Goal: Transaction & Acquisition: Purchase product/service

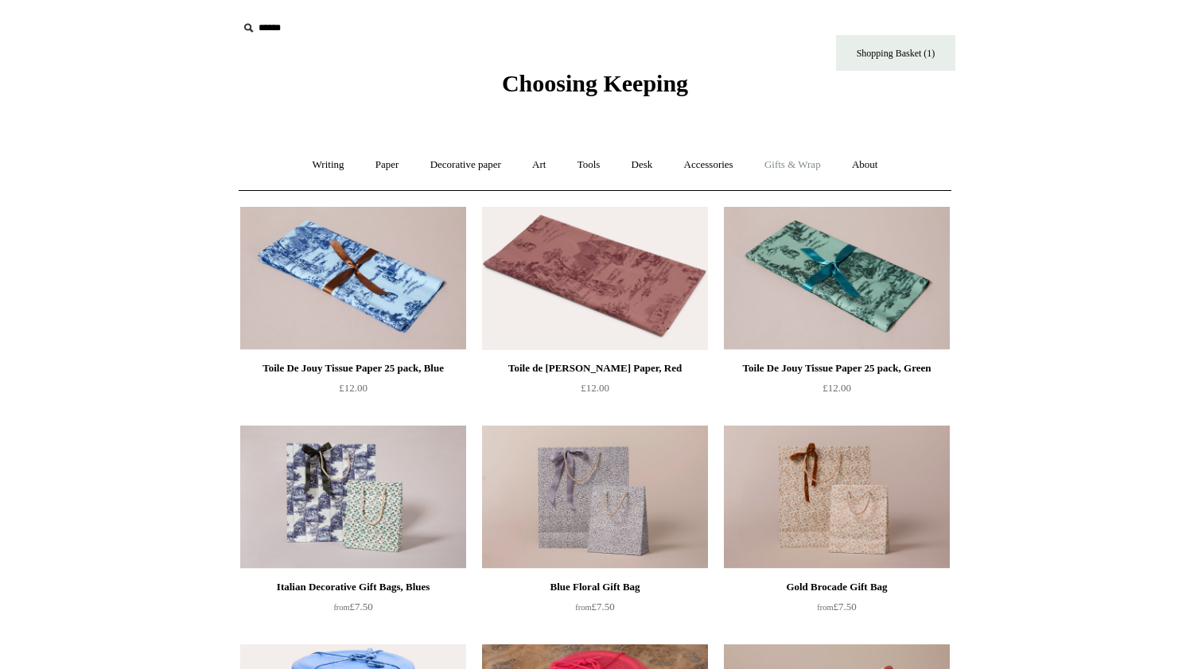
click at [795, 157] on link "Gifts & Wrap +" at bounding box center [792, 165] width 85 height 42
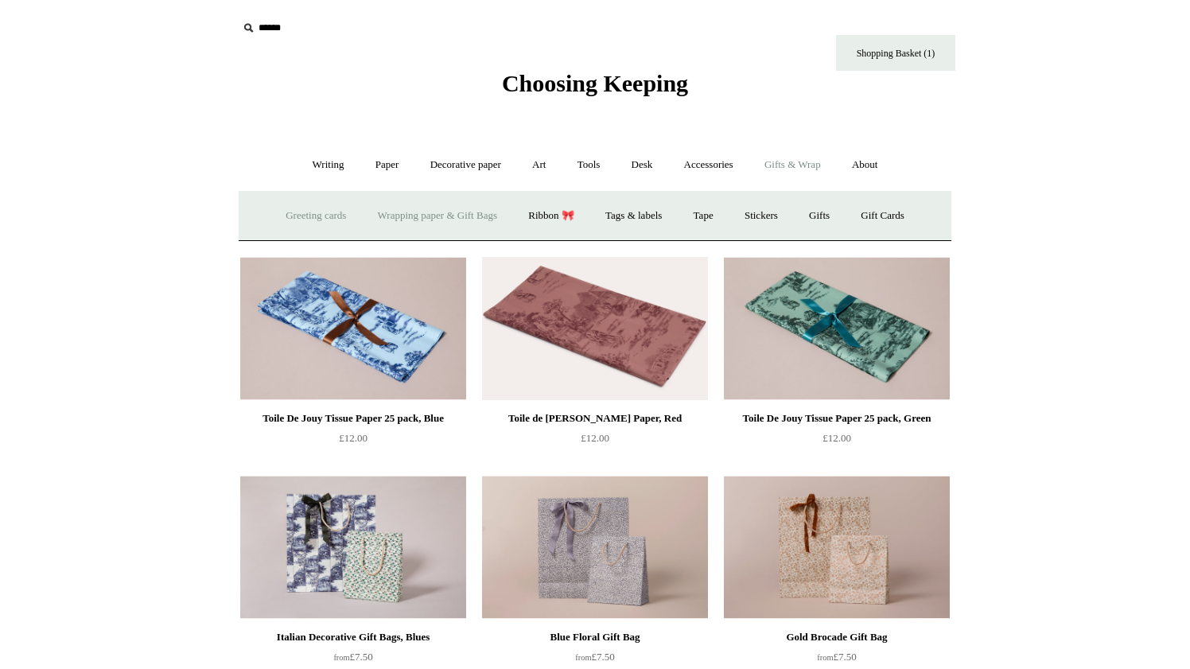
click at [302, 214] on link "Greeting cards +" at bounding box center [315, 216] width 89 height 42
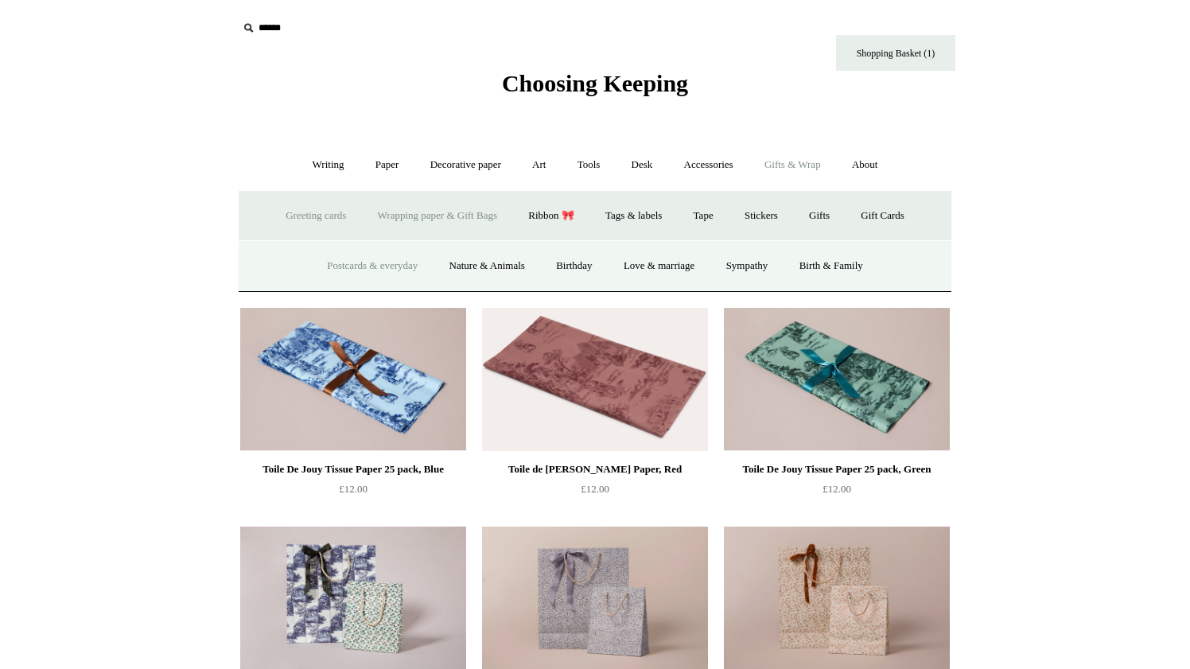
click at [329, 257] on link "Postcards & everyday" at bounding box center [372, 266] width 119 height 42
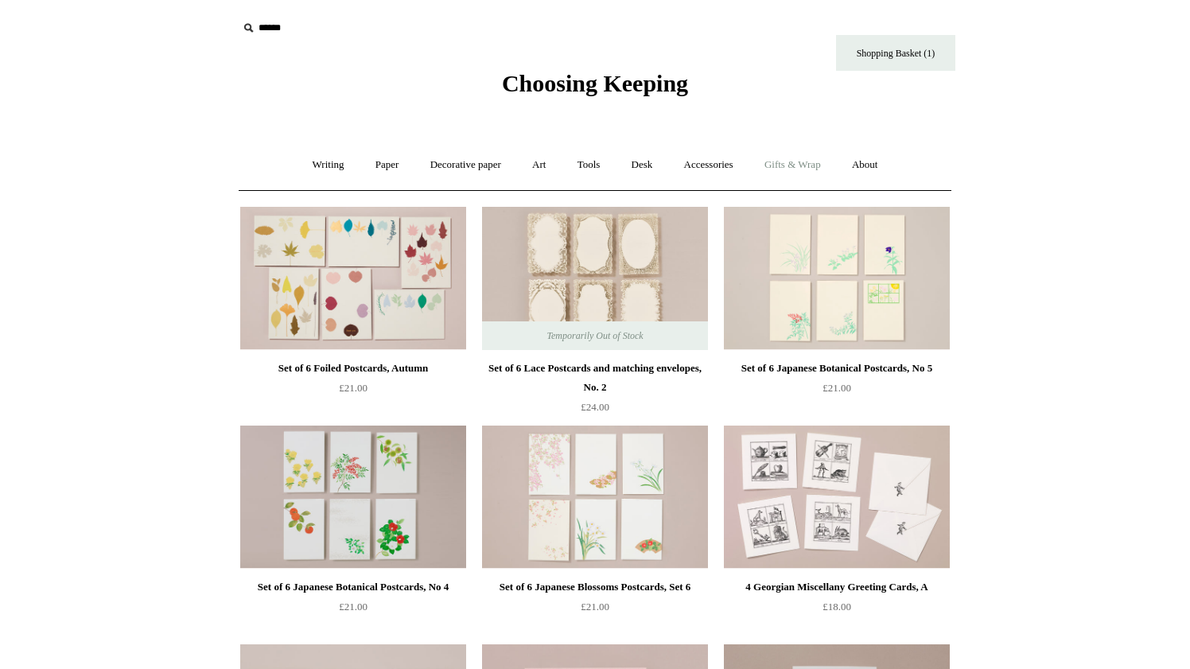
click at [808, 163] on link "Gifts & Wrap +" at bounding box center [792, 165] width 85 height 42
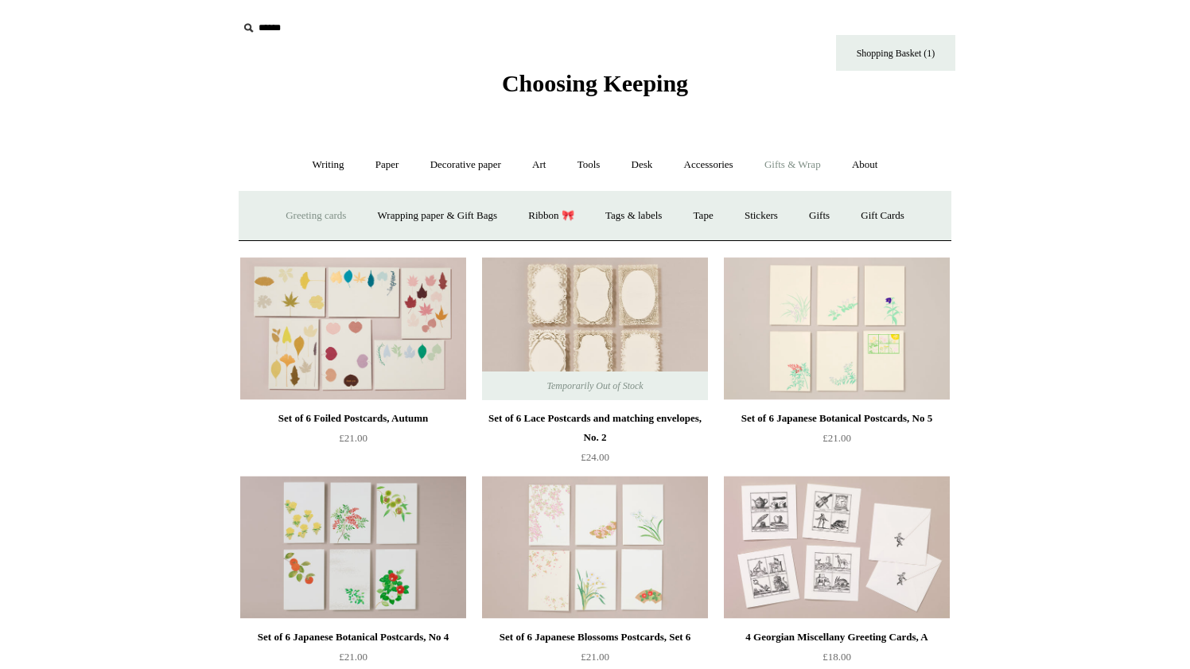
click at [323, 212] on link "Greeting cards +" at bounding box center [315, 216] width 89 height 42
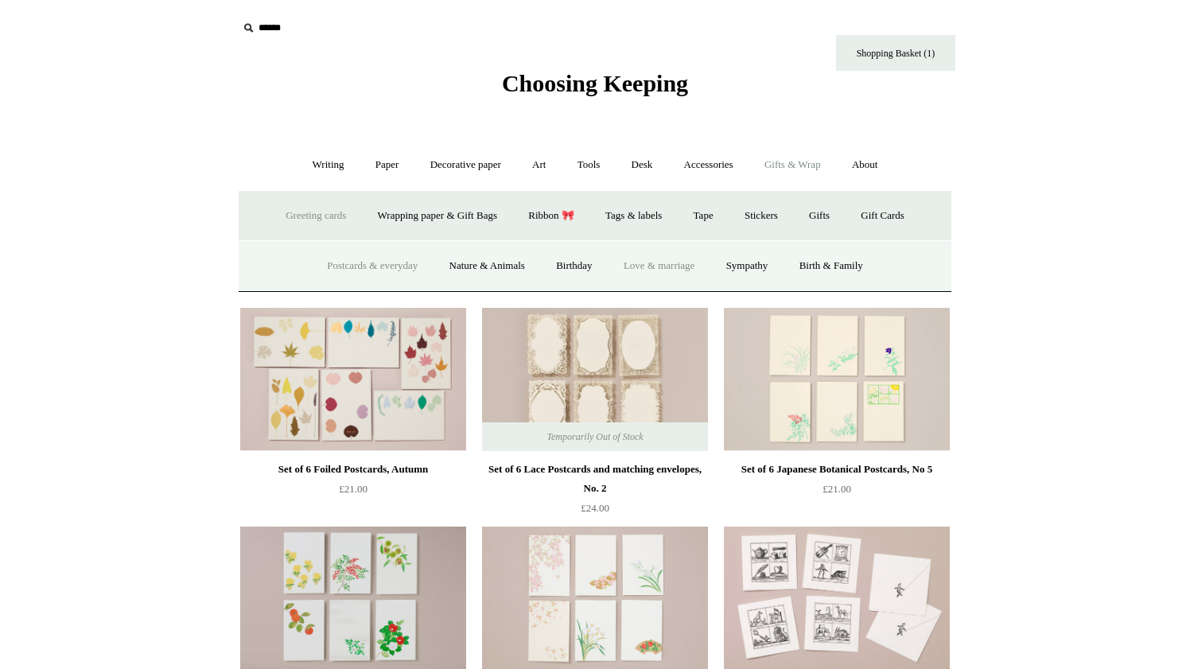
click at [655, 262] on link "Love & marriage" at bounding box center [659, 266] width 100 height 42
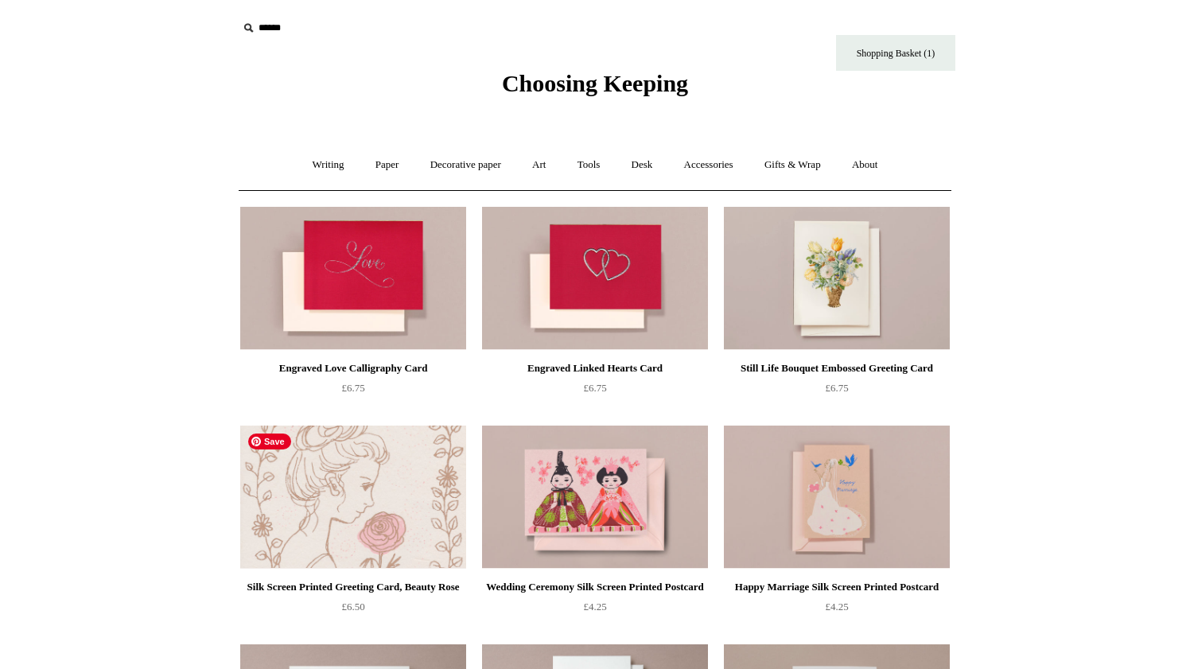
click at [343, 527] on img at bounding box center [353, 497] width 226 height 143
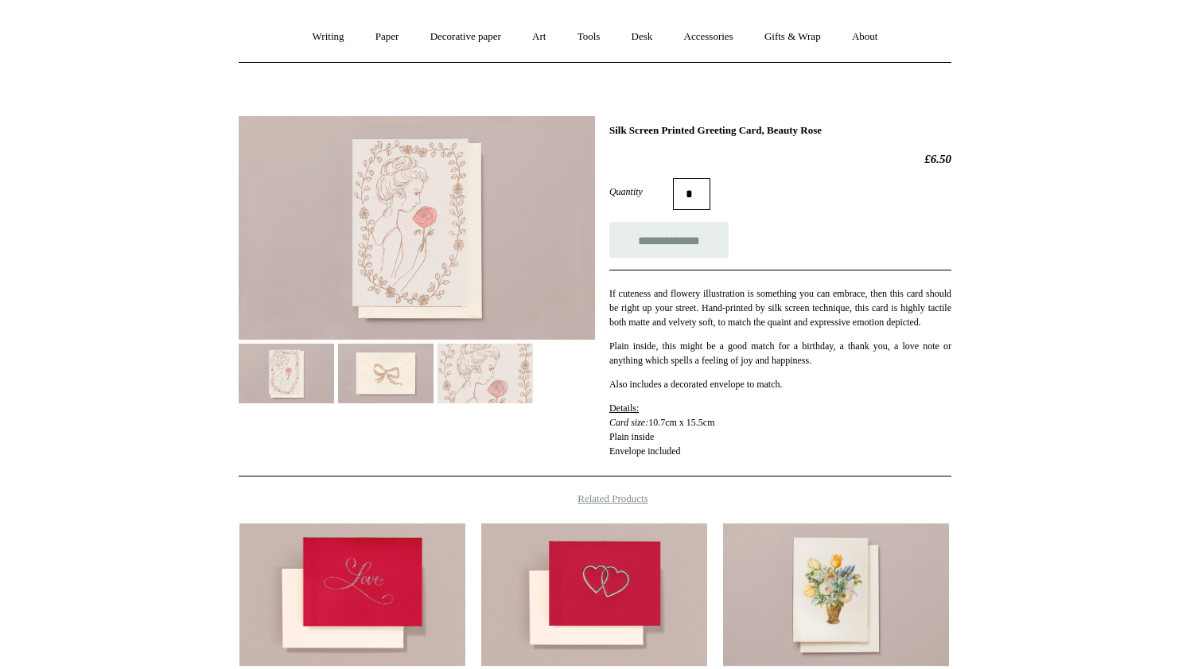
scroll to position [232, 0]
